Goal: Task Accomplishment & Management: Manage account settings

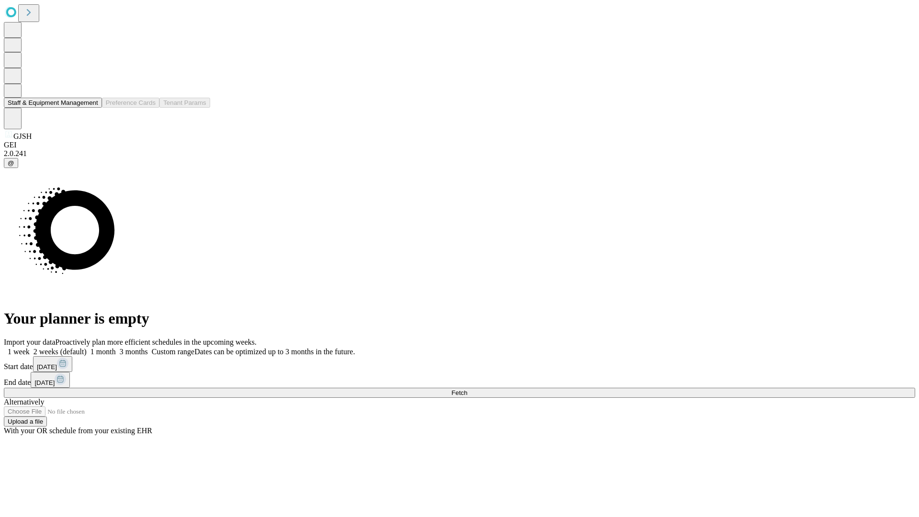
click at [91, 108] on button "Staff & Equipment Management" at bounding box center [53, 103] width 98 height 10
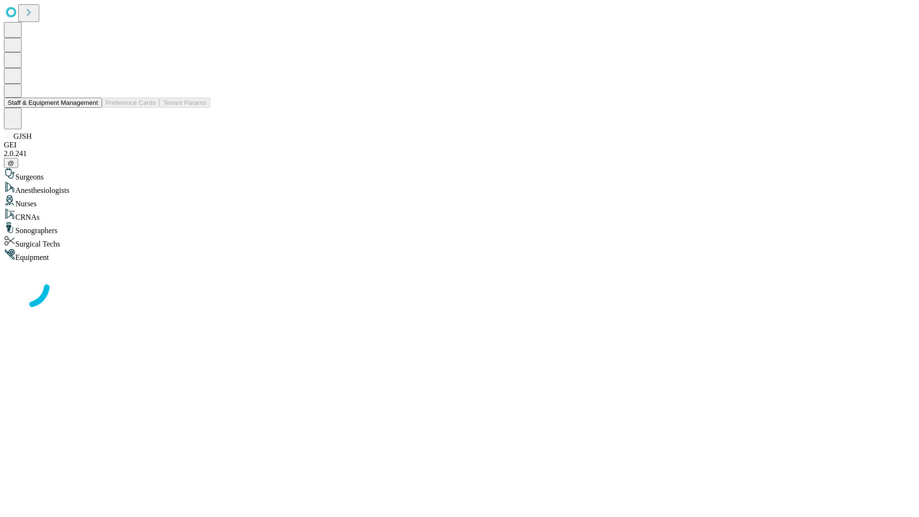
click at [91, 108] on button "Staff & Equipment Management" at bounding box center [53, 103] width 98 height 10
